Goal: Information Seeking & Learning: Find contact information

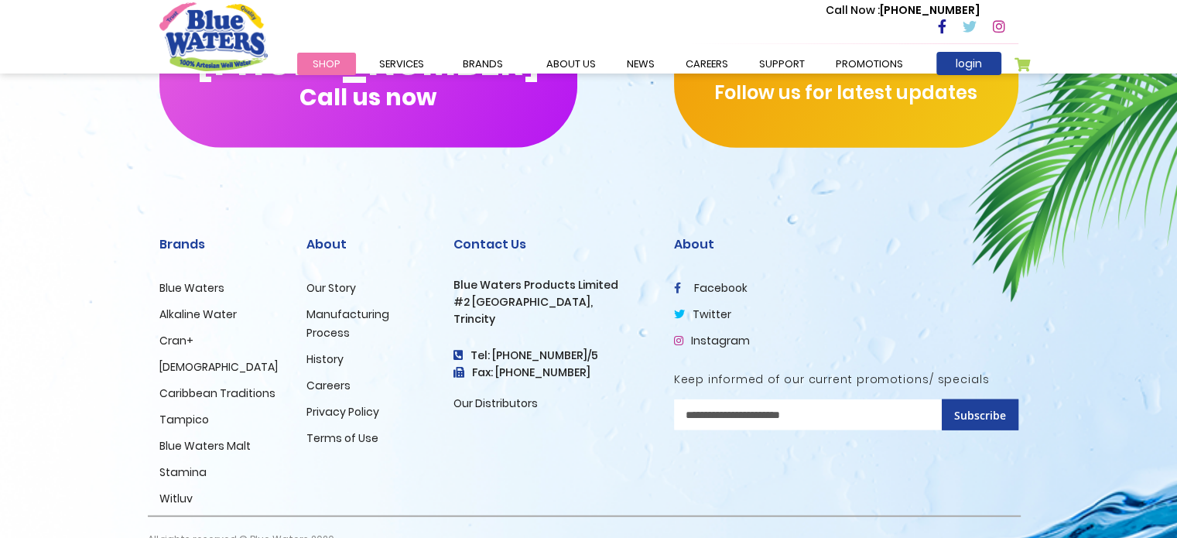
scroll to position [3829, 0]
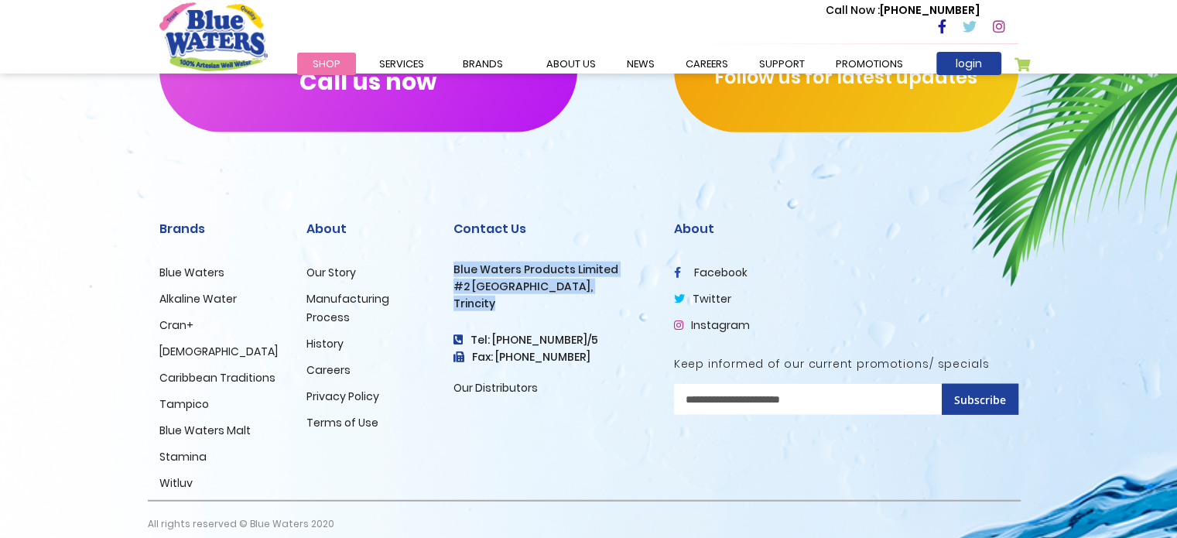
drag, startPoint x: 451, startPoint y: 251, endPoint x: 500, endPoint y: 286, distance: 59.9
click at [501, 286] on div "Contact Us Blue Waters Products Limited [STREET_ADDRESS] Tel: [PHONE_NUMBER]/5 …" at bounding box center [552, 347] width 221 height 306
copy div "Blue Waters Products Limited [STREET_ADDRESS]"
click at [703, 62] on link "careers" at bounding box center [707, 64] width 74 height 22
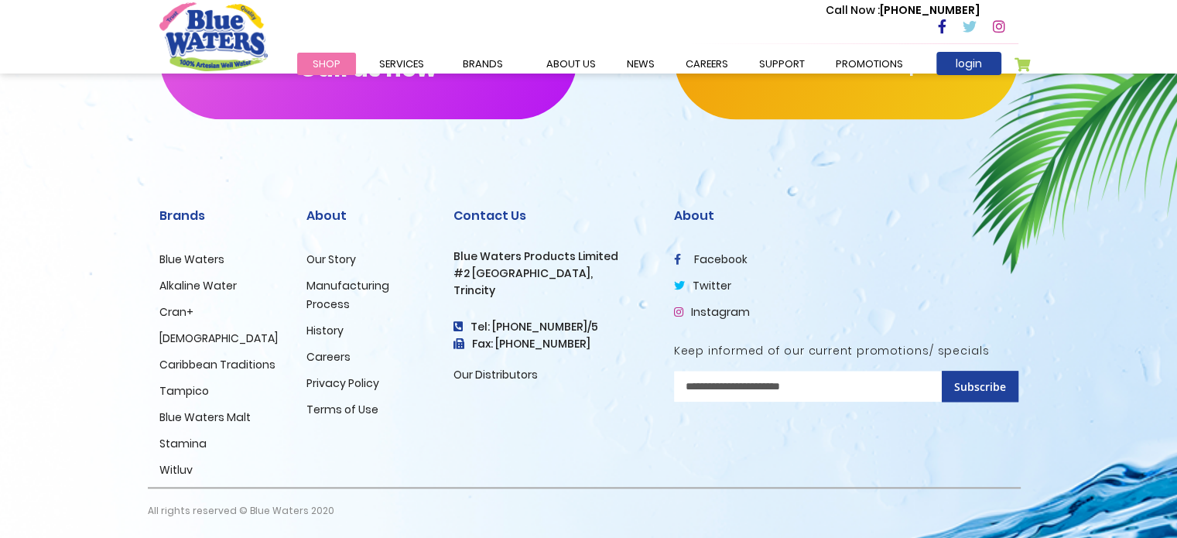
scroll to position [1605, 0]
